Goal: Task Accomplishment & Management: Manage account settings

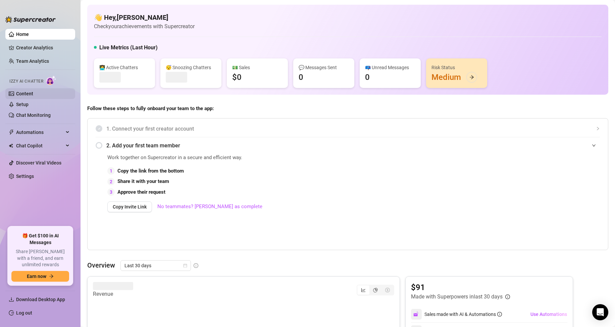
click at [33, 94] on link "Content" at bounding box center [24, 93] width 17 height 5
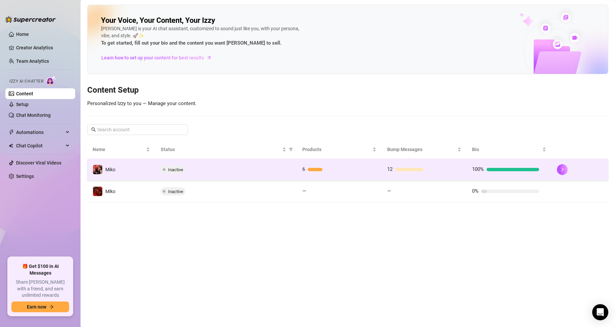
click at [180, 170] on span "Inactive" at bounding box center [175, 169] width 15 height 5
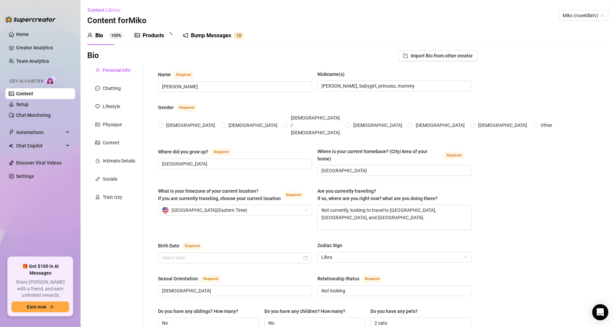
radio input "true"
type input "[DATE]"
click at [100, 33] on div "Bio" at bounding box center [99, 36] width 8 height 8
click at [44, 41] on ul "Home Creator Analytics Team Analytics Izzy AI Chatter Content Setup Chat Monito…" at bounding box center [40, 140] width 70 height 228
click at [45, 47] on link "Creator Analytics" at bounding box center [43, 47] width 54 height 11
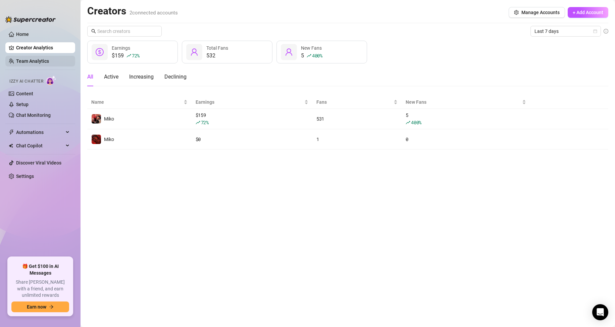
click at [39, 61] on link "Team Analytics" at bounding box center [32, 60] width 33 height 5
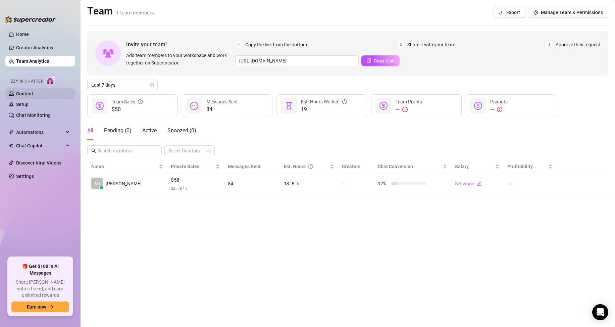
click at [33, 92] on link "Content" at bounding box center [24, 93] width 17 height 5
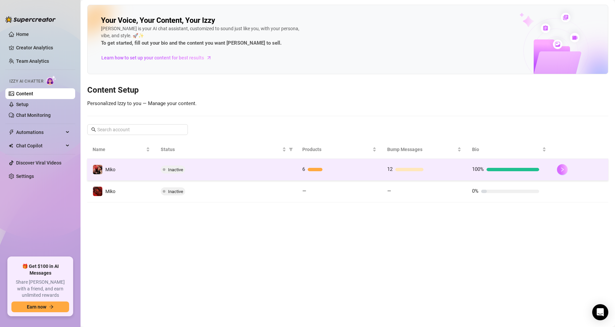
click at [561, 169] on icon "right" at bounding box center [562, 169] width 5 height 5
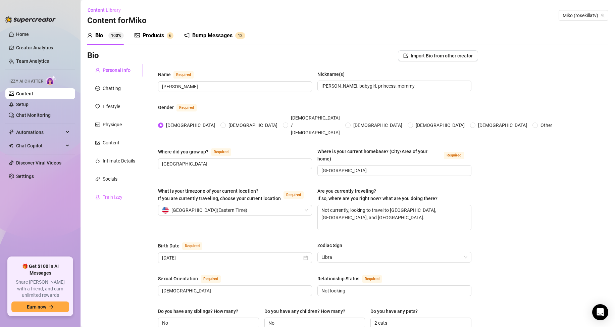
click at [101, 191] on div "Train Izzy" at bounding box center [115, 197] width 56 height 13
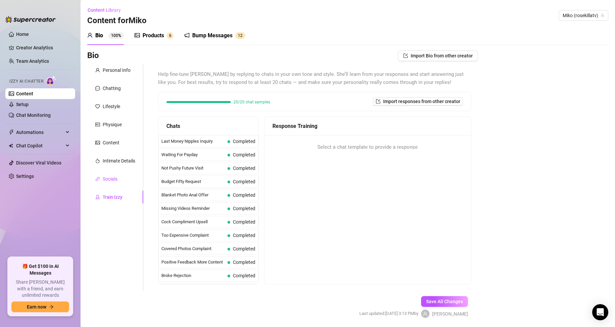
click at [109, 181] on div "Socials" at bounding box center [110, 178] width 15 height 7
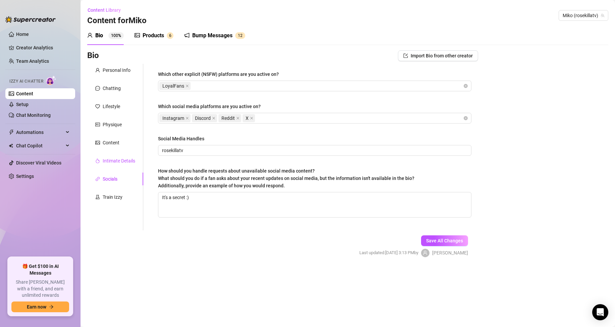
click at [109, 164] on div "Intimate Details" at bounding box center [119, 160] width 33 height 7
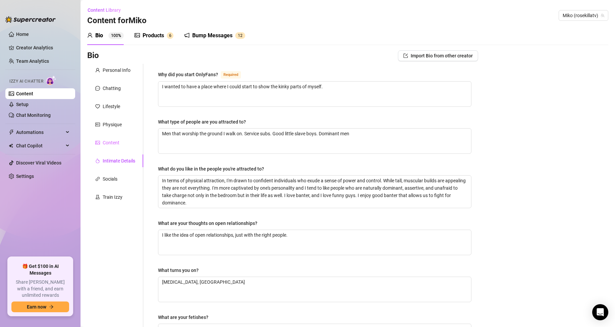
click at [110, 138] on div "Content" at bounding box center [115, 142] width 56 height 13
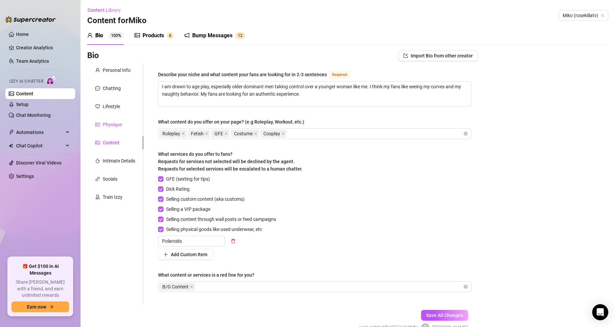
click at [110, 124] on div "Physique" at bounding box center [112, 124] width 19 height 7
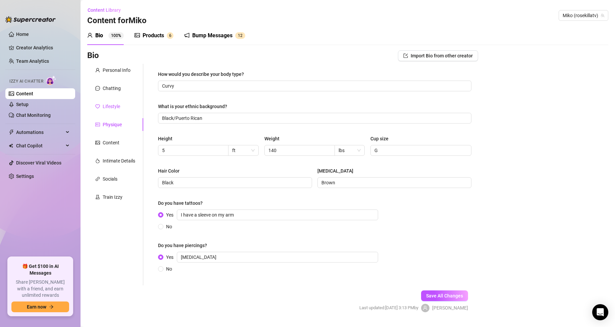
click at [110, 105] on div "Lifestyle" at bounding box center [111, 106] width 17 height 7
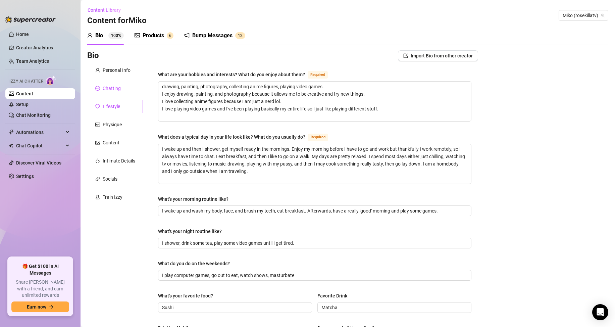
click at [111, 88] on div "Chatting" at bounding box center [112, 88] width 18 height 7
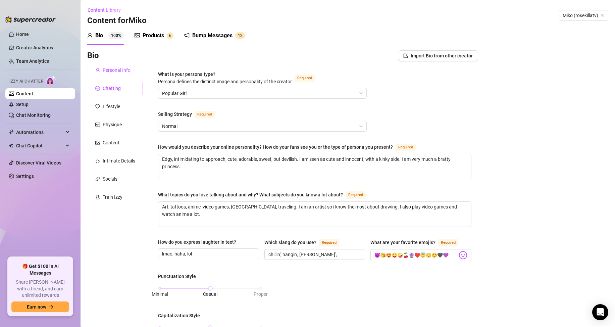
click at [118, 68] on div "Personal Info" at bounding box center [117, 69] width 28 height 7
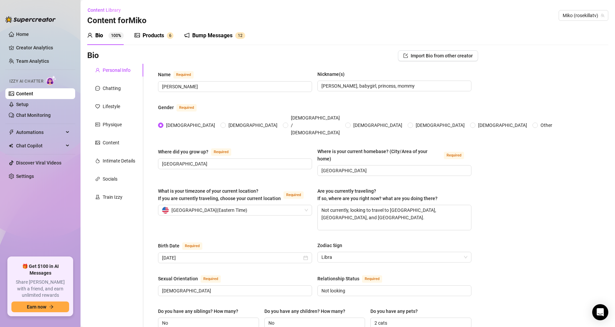
click at [146, 40] on div "Products 6" at bounding box center [154, 35] width 39 height 19
